Goal: Information Seeking & Learning: Learn about a topic

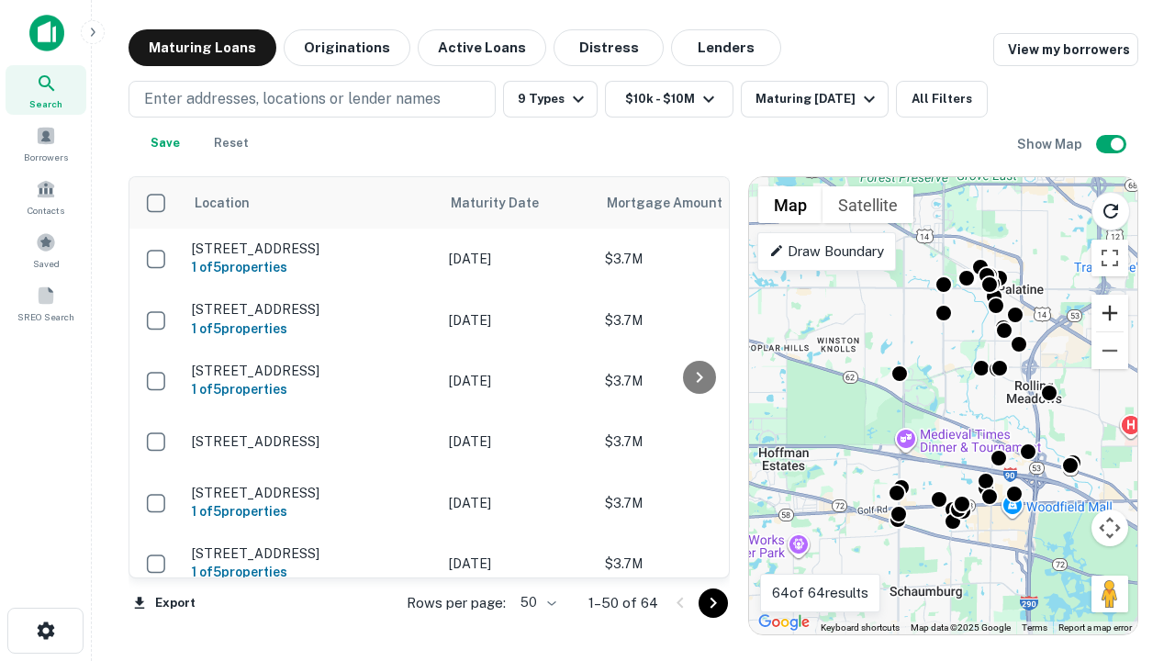
click at [1110, 313] on button "Zoom in" at bounding box center [1110, 313] width 37 height 37
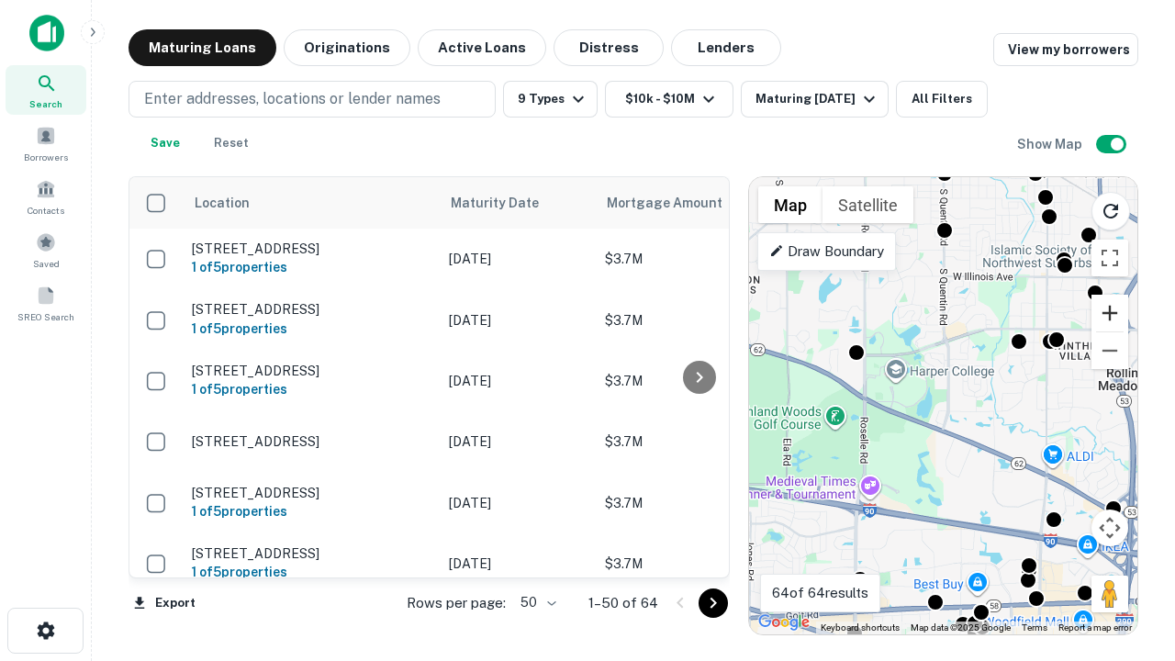
click at [1110, 313] on button "Zoom in" at bounding box center [1110, 313] width 37 height 37
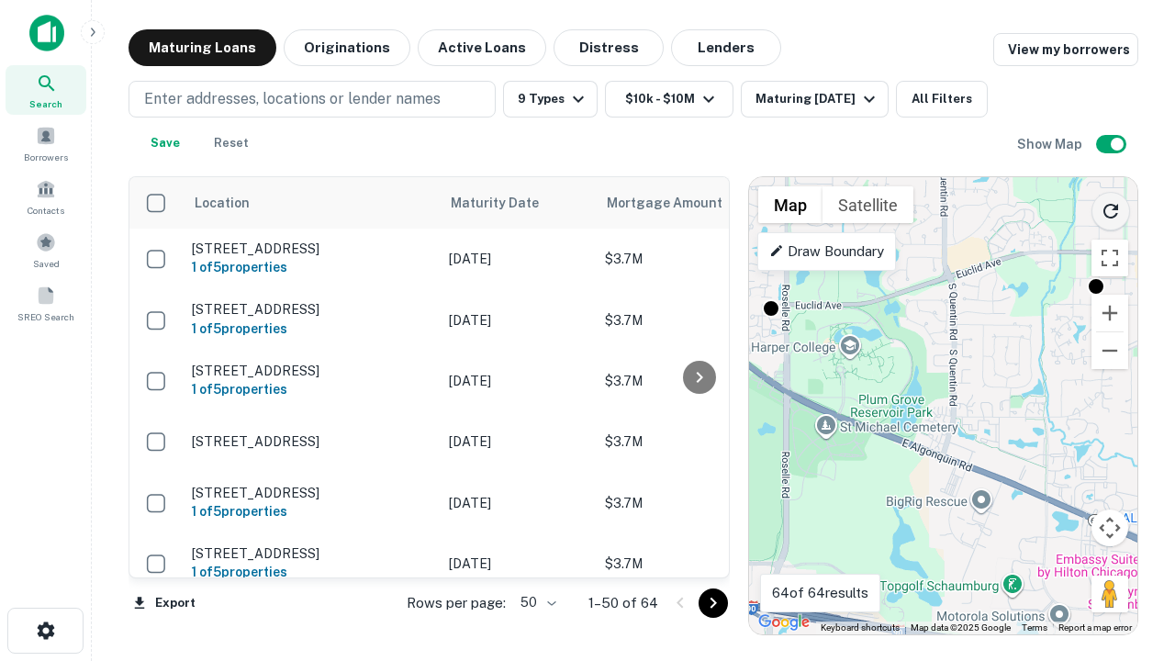
click at [1111, 207] on icon "Reload search area" at bounding box center [1111, 211] width 22 height 22
